Goal: Task Accomplishment & Management: Manage account settings

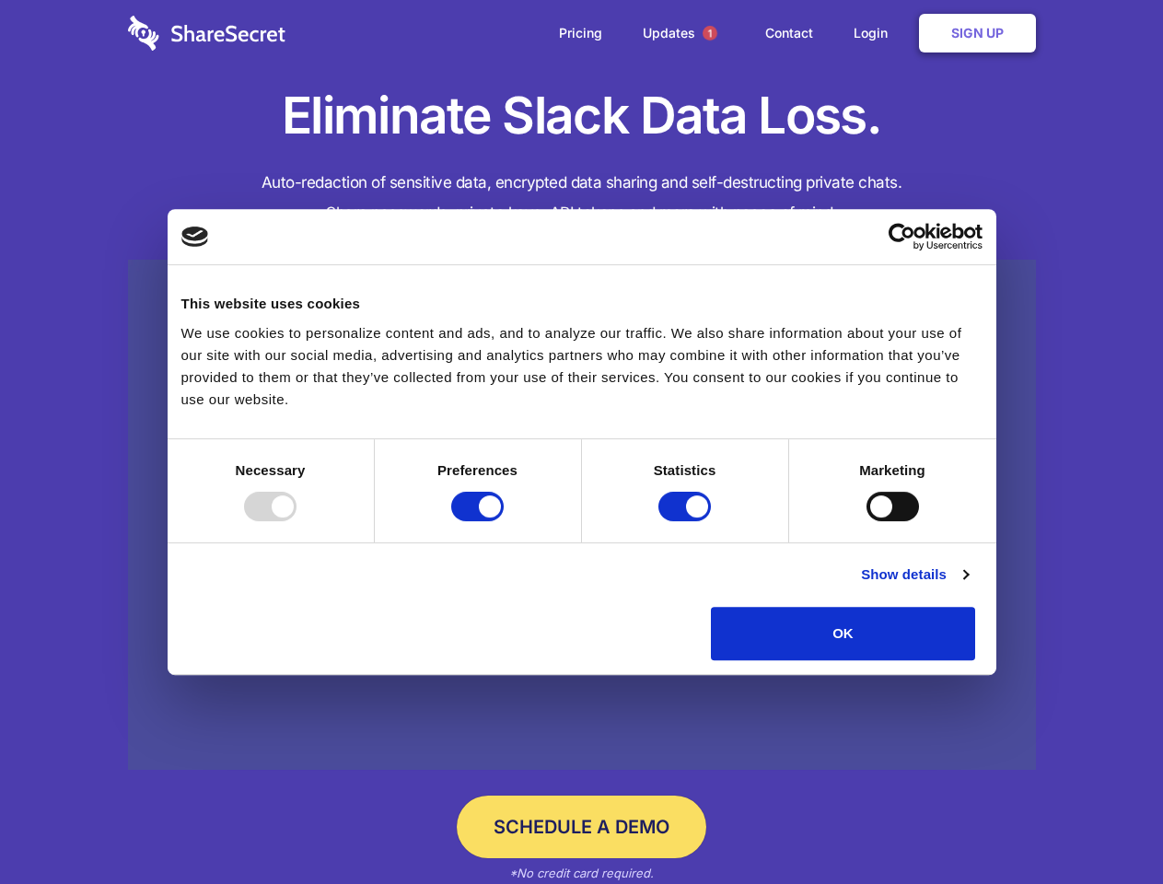
click at [297, 521] on div at bounding box center [270, 506] width 53 height 29
click at [504, 521] on input "Preferences" at bounding box center [477, 506] width 53 height 29
checkbox input "false"
click at [687, 521] on input "Statistics" at bounding box center [685, 506] width 53 height 29
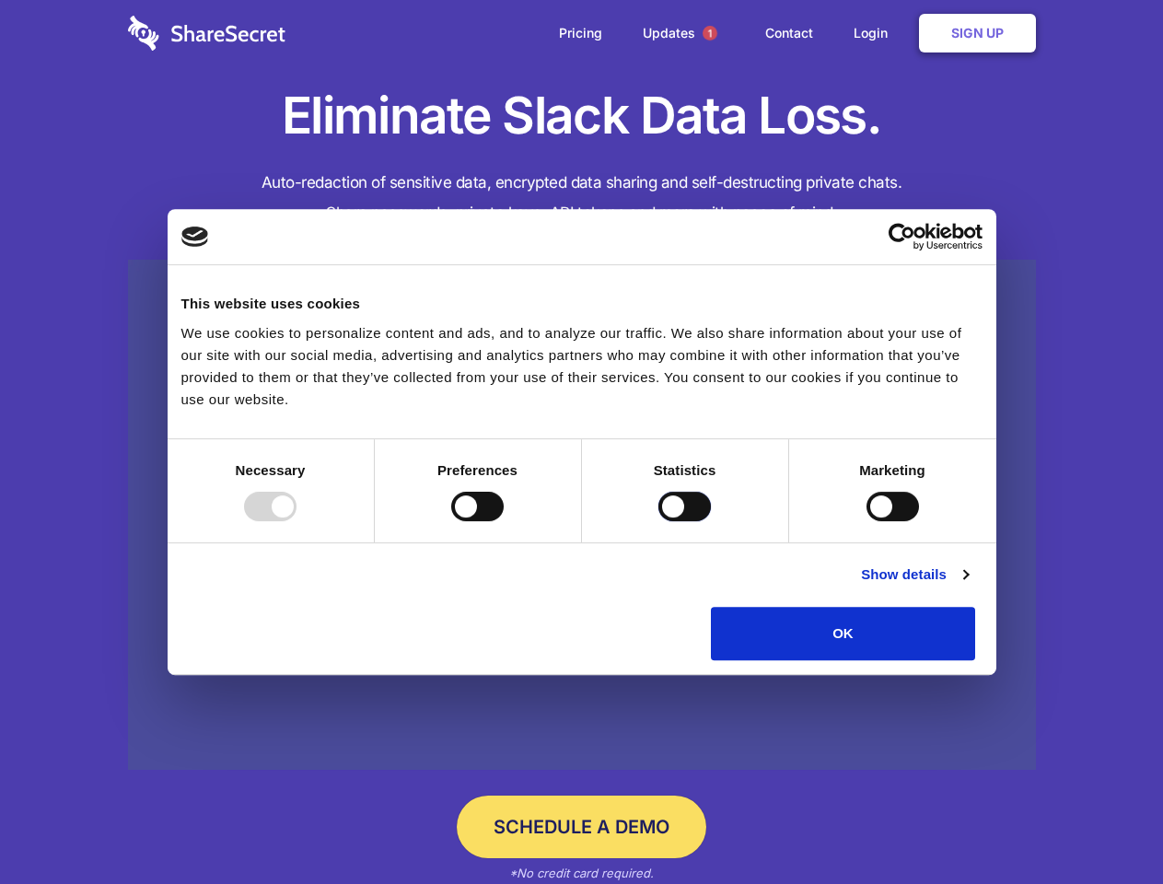
checkbox input "false"
click at [867, 521] on input "Marketing" at bounding box center [893, 506] width 53 height 29
checkbox input "true"
click at [968, 586] on link "Show details" at bounding box center [914, 575] width 107 height 22
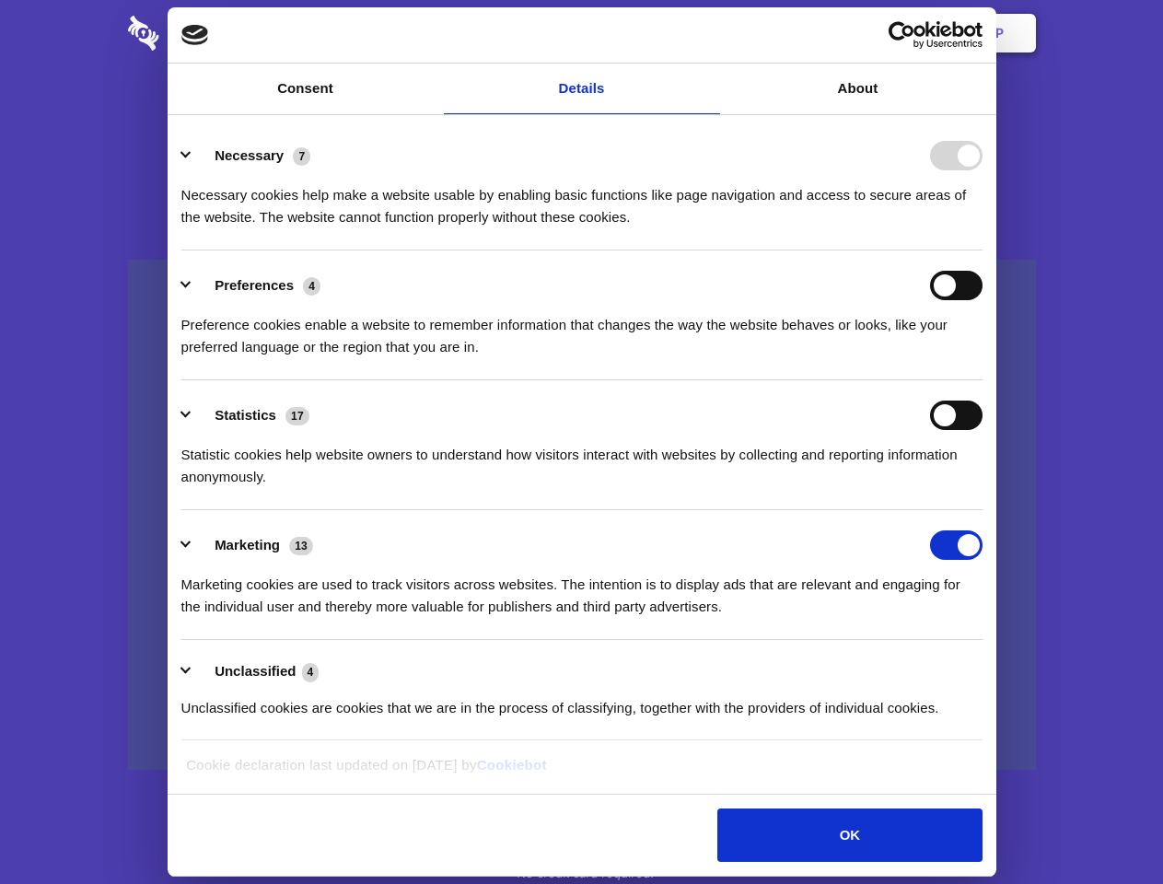
click at [983, 251] on li "Necessary 7 Necessary cookies help make a website usable by enabling basic func…" at bounding box center [581, 186] width 801 height 130
